Goal: Information Seeking & Learning: Find specific fact

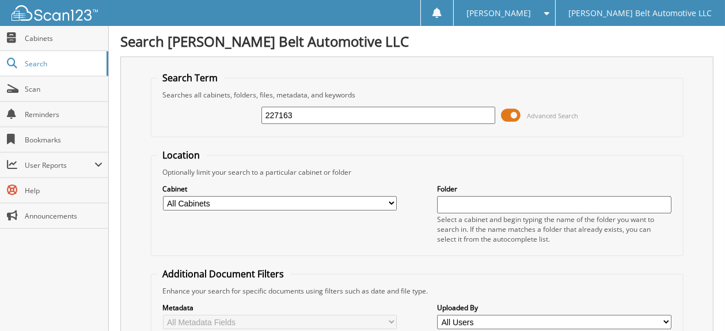
type input "227163"
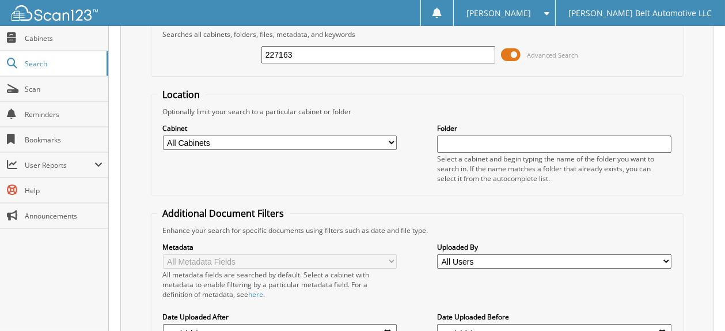
scroll to position [58, 0]
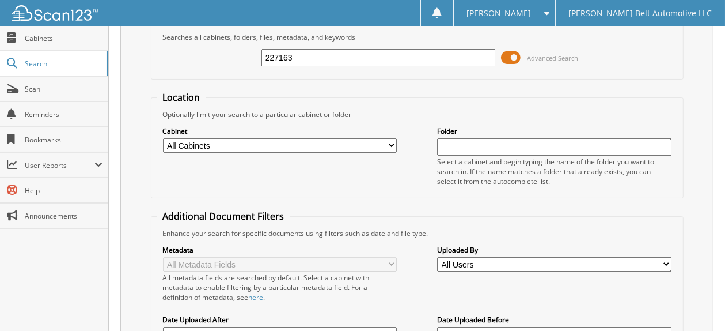
click at [304, 56] on input "227163" at bounding box center [379, 57] width 234 height 17
drag, startPoint x: 304, startPoint y: 56, endPoint x: 279, endPoint y: 54, distance: 25.5
click at [279, 54] on input "227163" at bounding box center [379, 57] width 234 height 17
type input "227171"
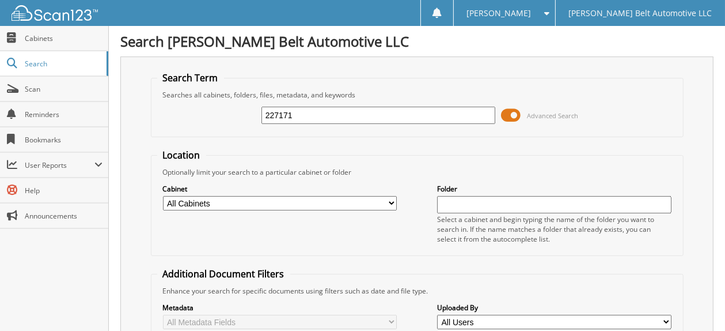
drag, startPoint x: 325, startPoint y: 113, endPoint x: 283, endPoint y: 106, distance: 42.2
click at [283, 107] on input "227171" at bounding box center [379, 115] width 234 height 17
type input "227159"
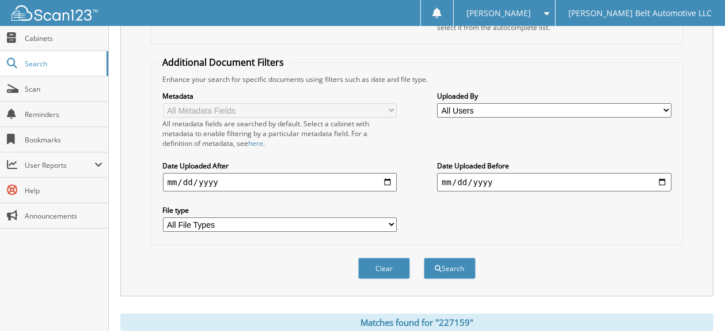
scroll to position [58, 0]
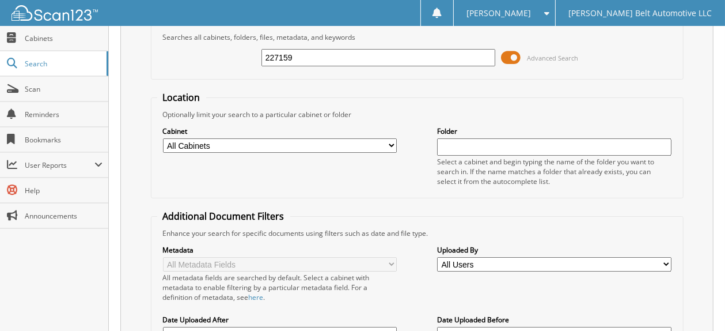
drag, startPoint x: 280, startPoint y: 59, endPoint x: 347, endPoint y: 65, distance: 67.1
click at [347, 65] on input "227159" at bounding box center [379, 57] width 234 height 17
type input "227077"
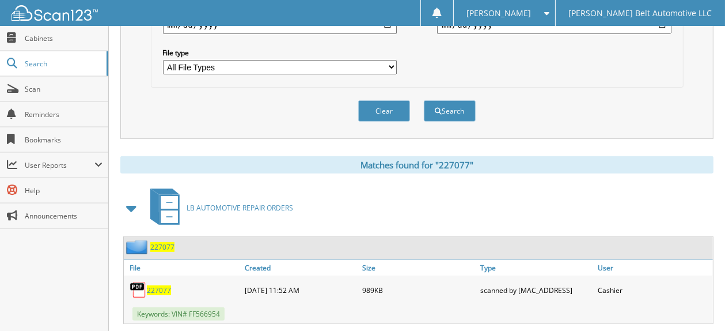
scroll to position [58, 0]
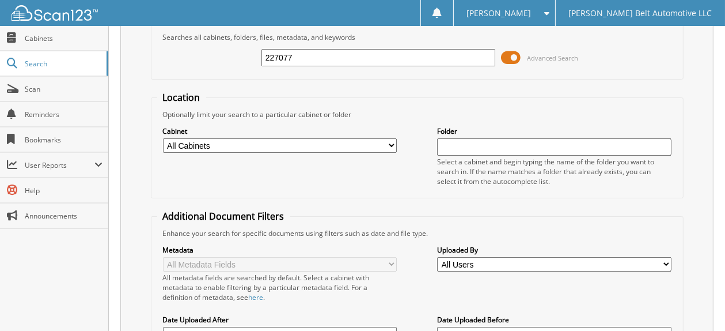
drag, startPoint x: 280, startPoint y: 58, endPoint x: 311, endPoint y: 59, distance: 30.6
click at [311, 59] on input "227077" at bounding box center [379, 57] width 234 height 17
type input "227168"
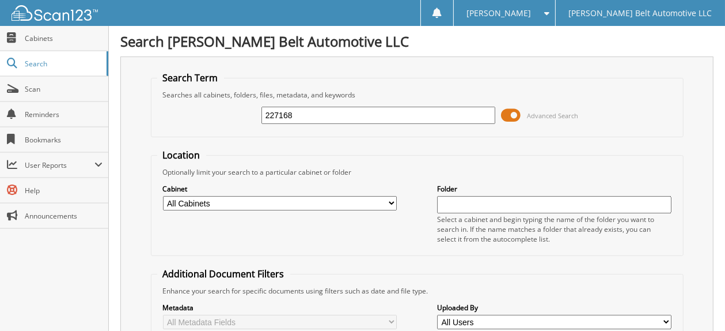
drag, startPoint x: 285, startPoint y: 114, endPoint x: 348, endPoint y: 115, distance: 63.4
click at [348, 115] on input "227168" at bounding box center [379, 115] width 234 height 17
type input "227175"
drag, startPoint x: 286, startPoint y: 113, endPoint x: 388, endPoint y: 124, distance: 101.9
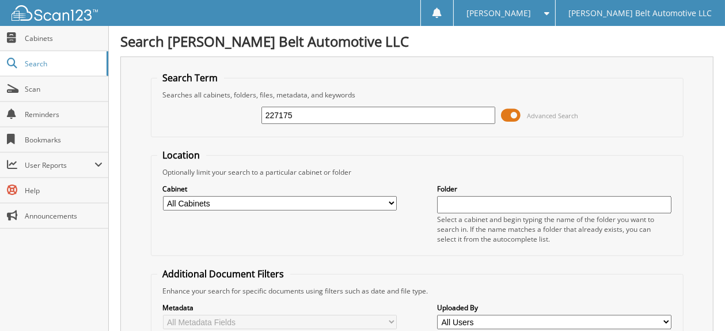
click at [388, 124] on div "227175 Advanced Search" at bounding box center [417, 115] width 520 height 31
type input "227155"
click at [300, 113] on input "227155" at bounding box center [379, 115] width 234 height 17
type input "227153"
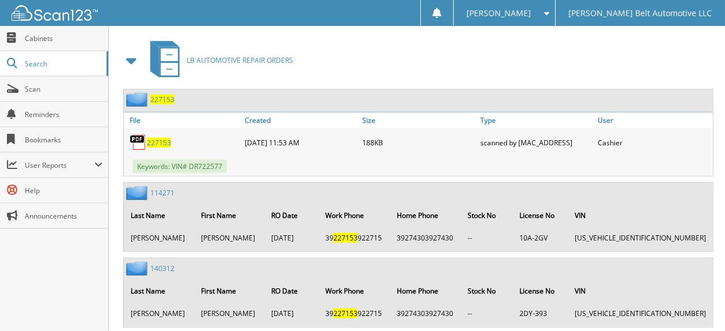
scroll to position [519, 0]
